Goal: Download file/media

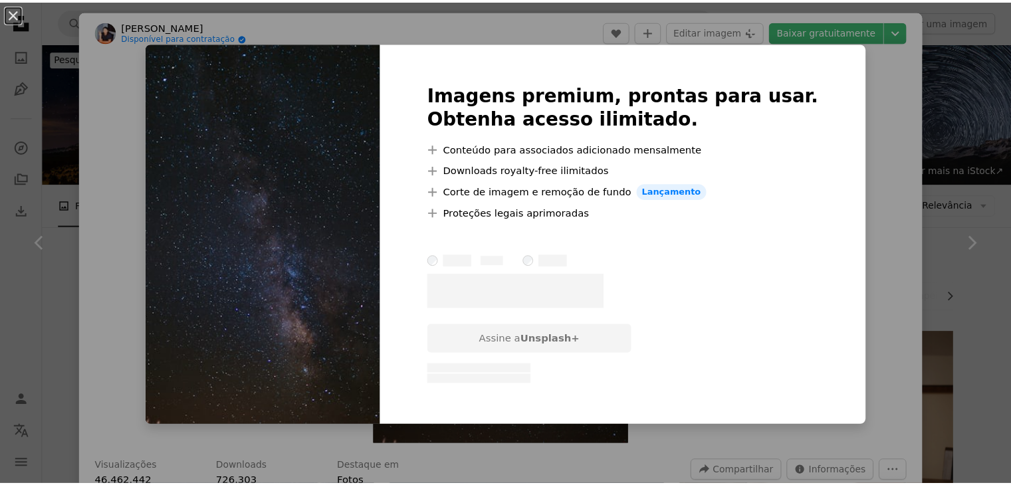
scroll to position [851, 0]
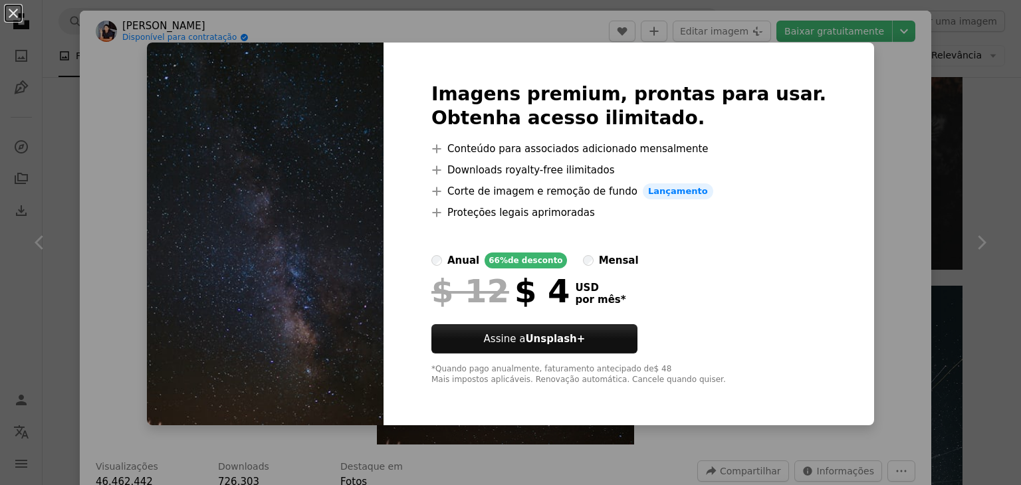
click at [838, 62] on div "An X shape Imagens premium, prontas para usar. Obtenha acesso ilimitado. A plus…" at bounding box center [510, 242] width 1021 height 485
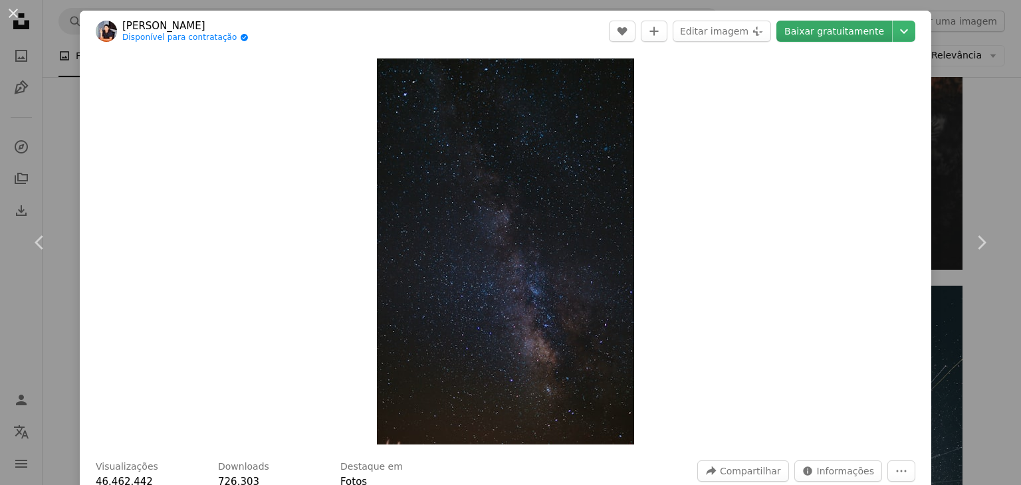
click at [868, 33] on link "Baixar gratuitamente" at bounding box center [834, 31] width 116 height 21
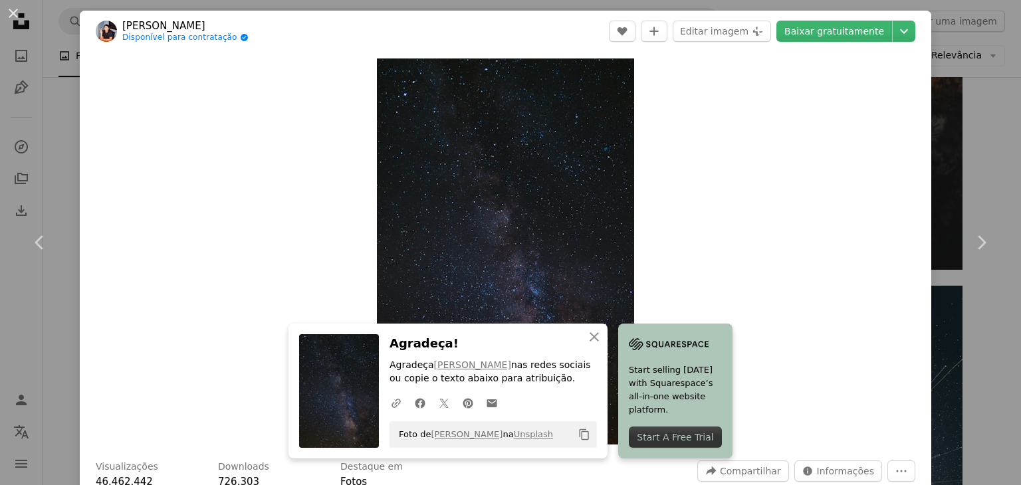
click at [969, 97] on div "An X shape Chevron left Chevron right [PERSON_NAME] Disponível para contratação…" at bounding box center [510, 242] width 1021 height 485
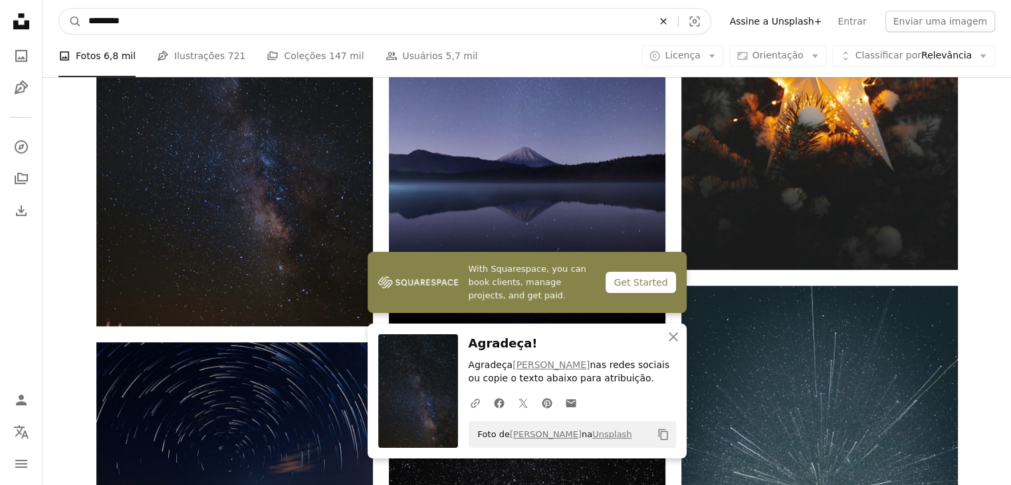
click at [678, 19] on icon "An X shape" at bounding box center [663, 21] width 29 height 11
type input "**********"
click button "A magnifying glass" at bounding box center [70, 21] width 23 height 25
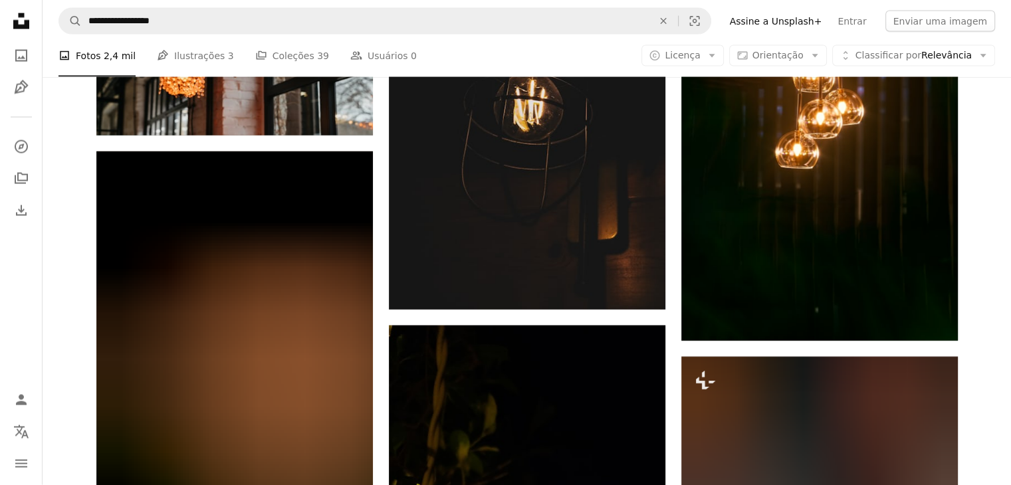
scroll to position [7824, 0]
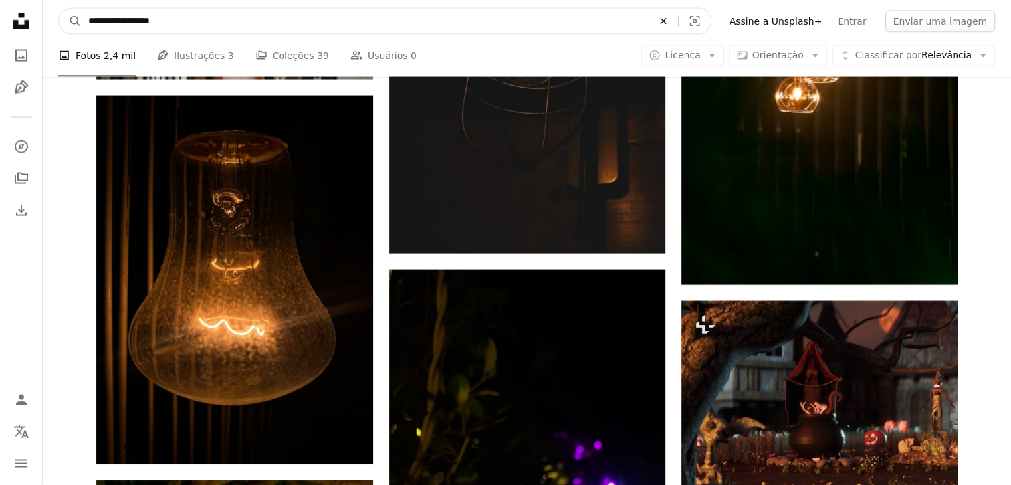
click at [678, 26] on icon "An X shape" at bounding box center [663, 21] width 29 height 11
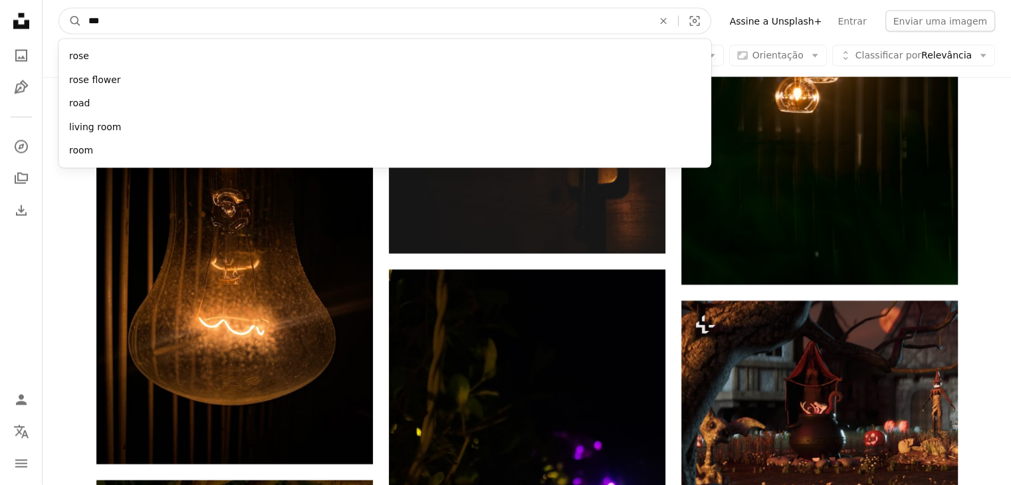
type input "****"
click button "A magnifying glass" at bounding box center [70, 21] width 23 height 25
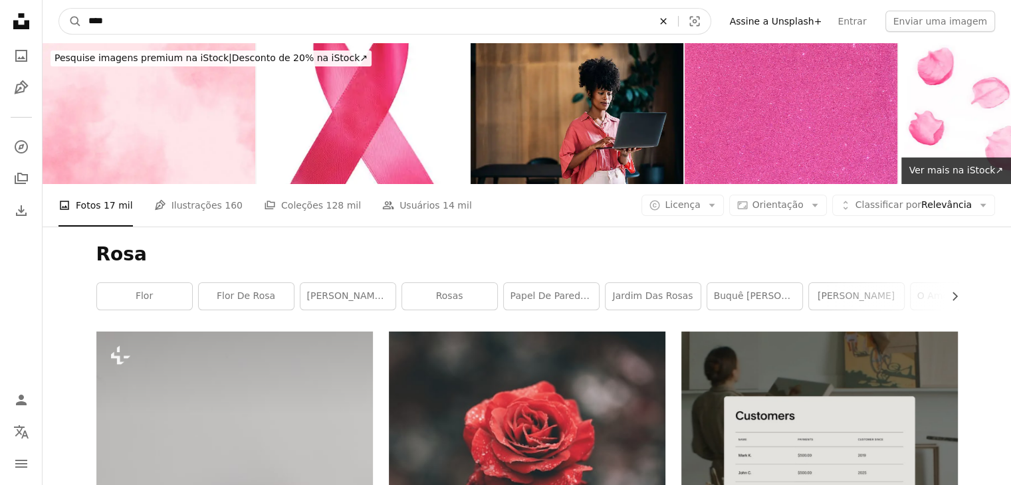
click at [678, 27] on button "An X shape" at bounding box center [663, 21] width 29 height 25
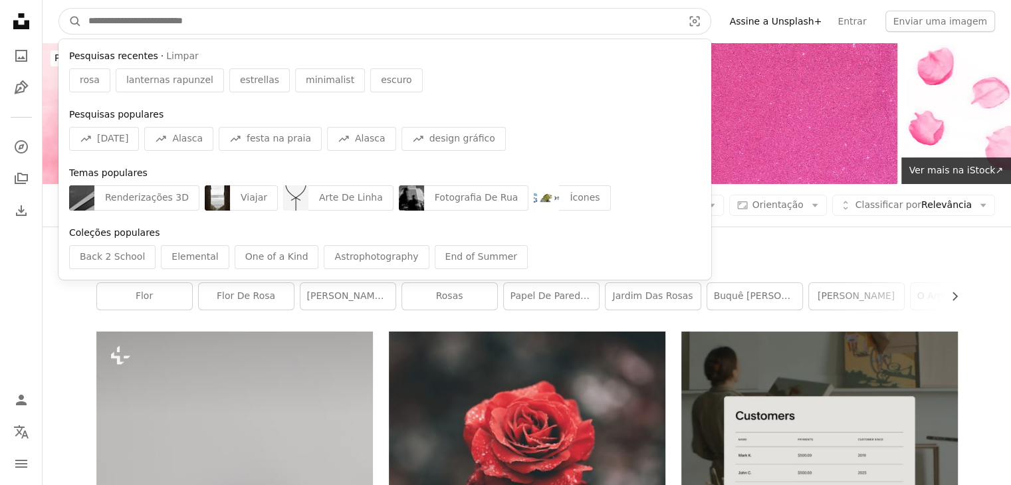
click at [558, 266] on ul "Back 2 School Elemental One of a Kind Astrophotography End of Summer" at bounding box center [384, 257] width 631 height 24
click at [659, 20] on input "Pesquise conteúdo visual em todo o site" at bounding box center [380, 21] width 597 height 25
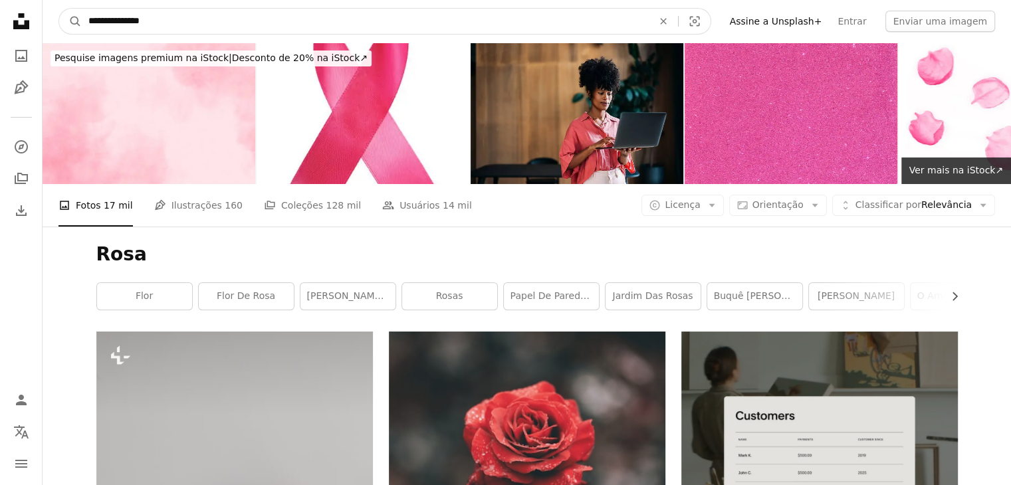
type input "**********"
click button "A magnifying glass" at bounding box center [70, 21] width 23 height 25
